Goal: Find specific page/section: Find specific page/section

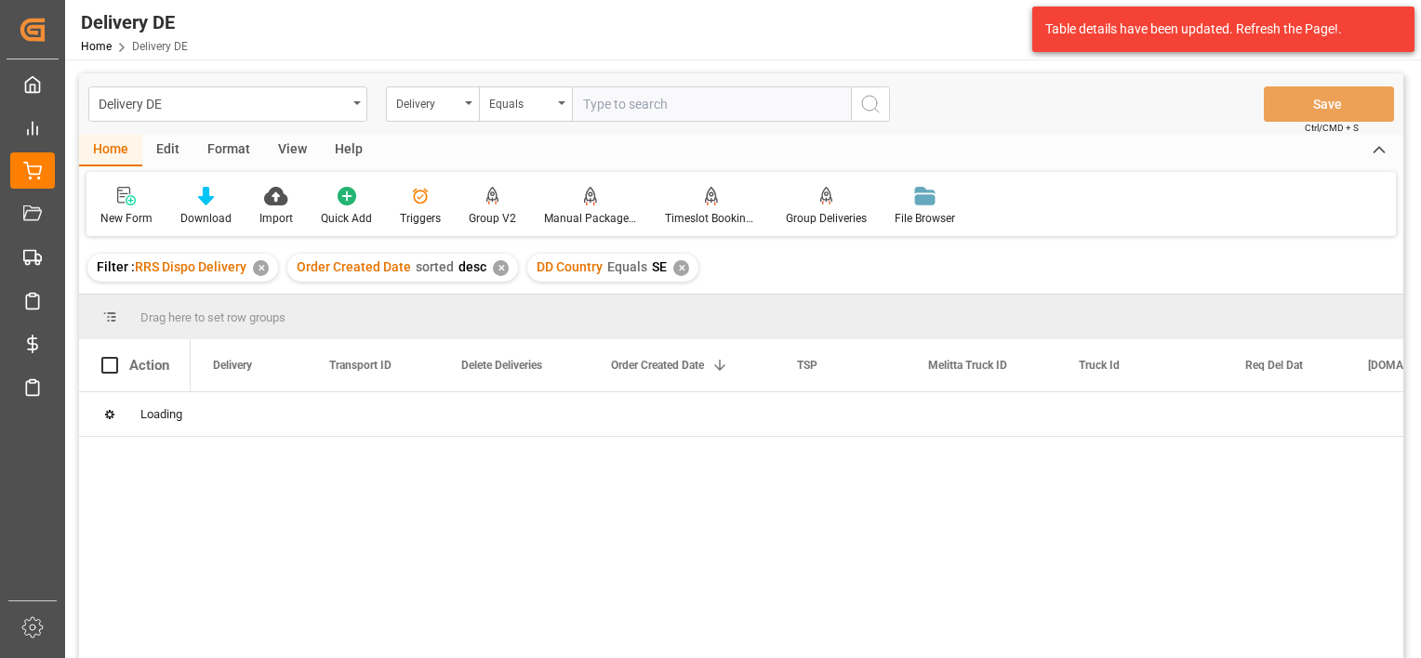
click at [268, 271] on div "✕" at bounding box center [261, 268] width 16 height 16
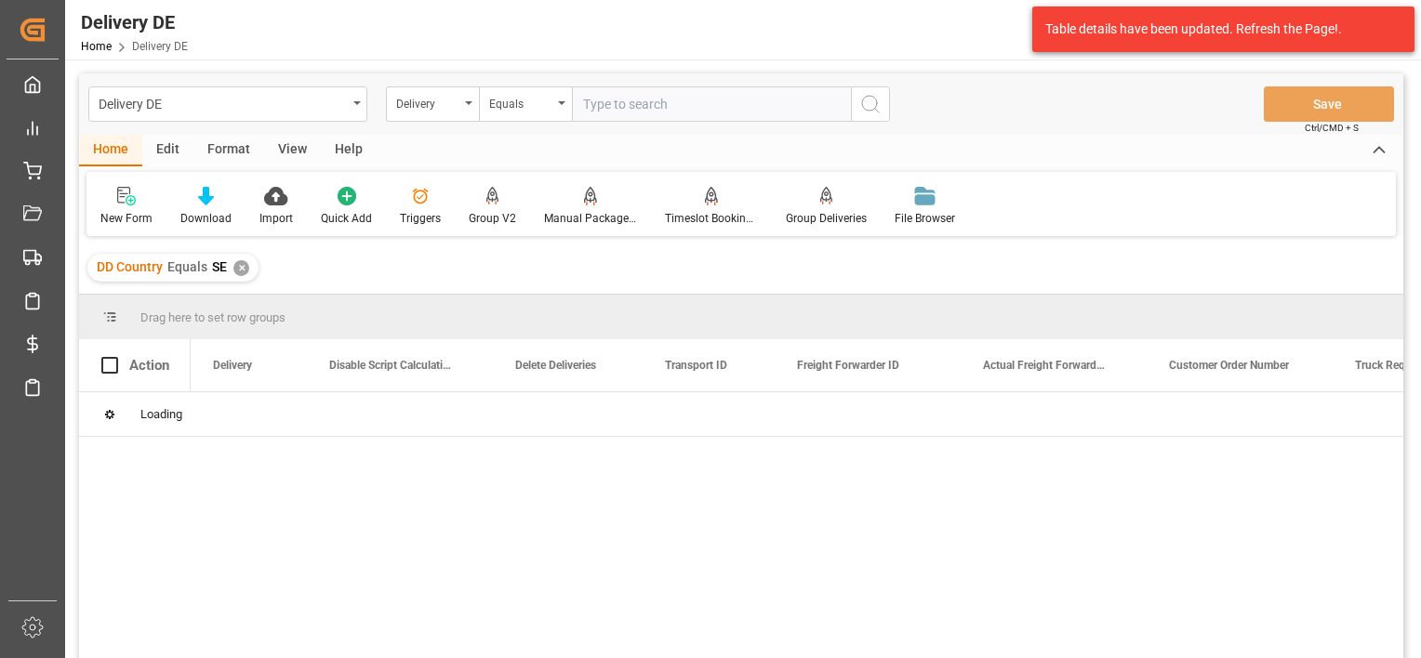
click at [240, 268] on div "✕" at bounding box center [241, 268] width 16 height 16
